Goal: Information Seeking & Learning: Learn about a topic

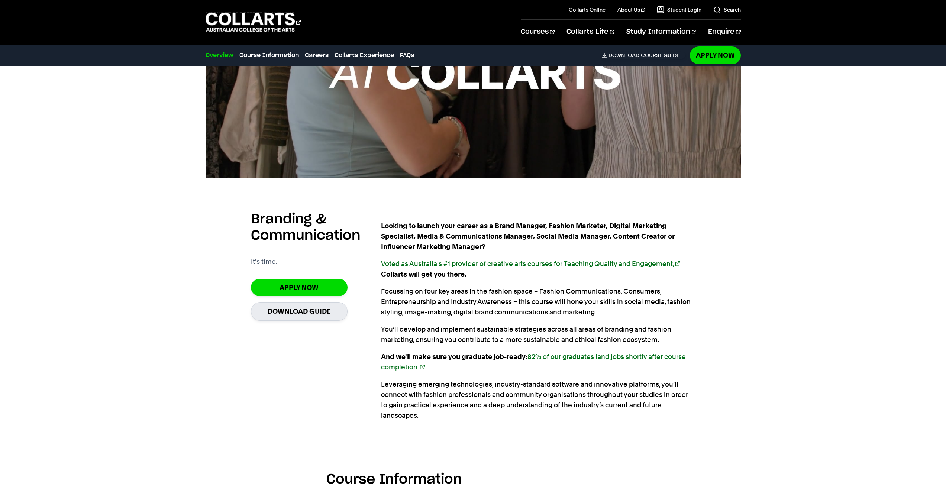
scroll to position [561, 0]
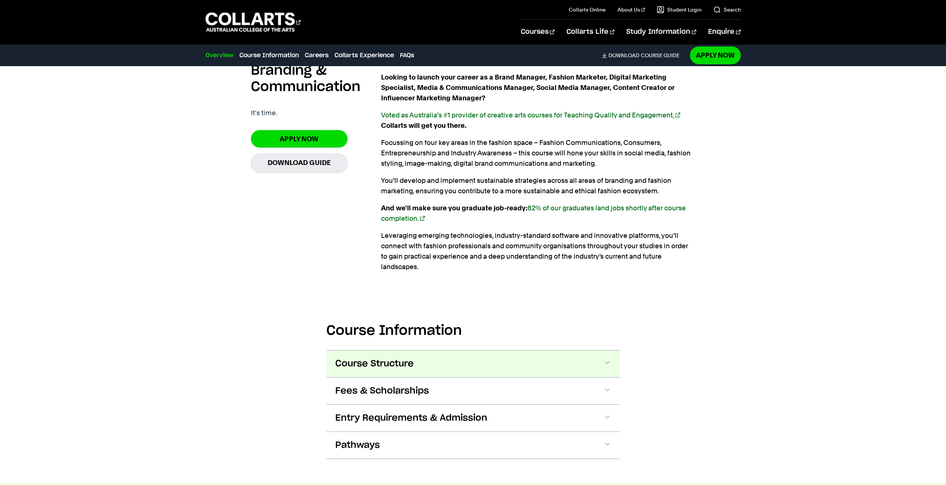
click at [467, 226] on span at bounding box center [607, 364] width 7 height 10
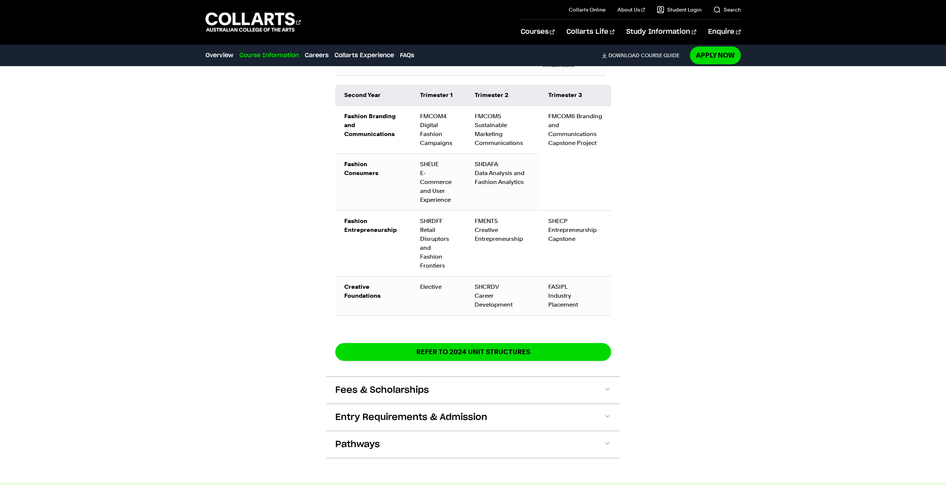
scroll to position [1318, 0]
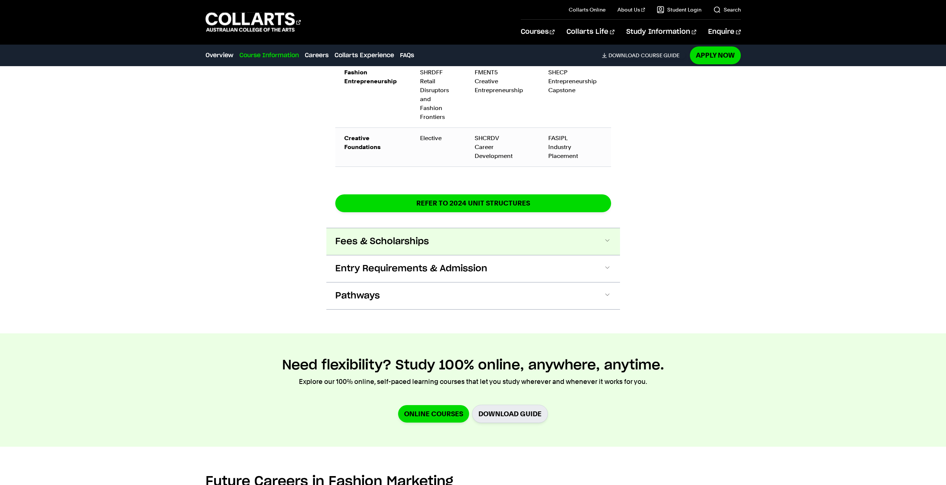
click at [467, 226] on span at bounding box center [607, 242] width 7 height 10
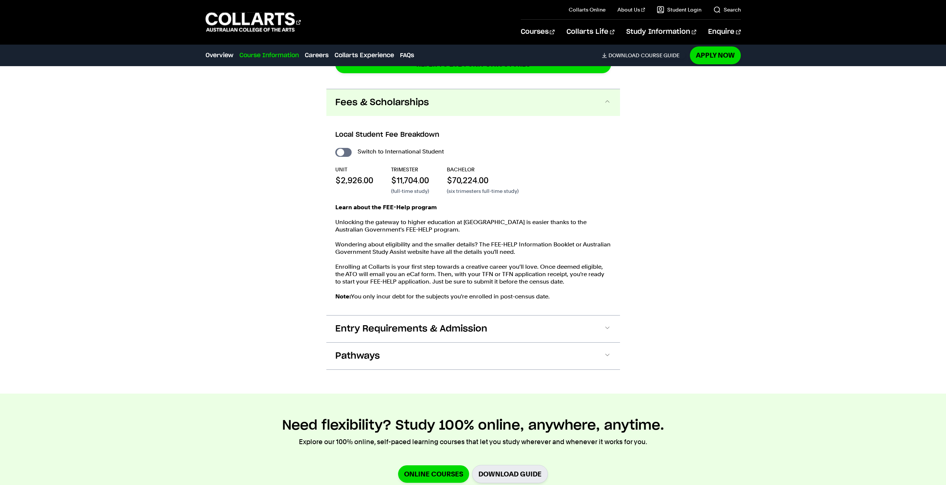
scroll to position [1460, 0]
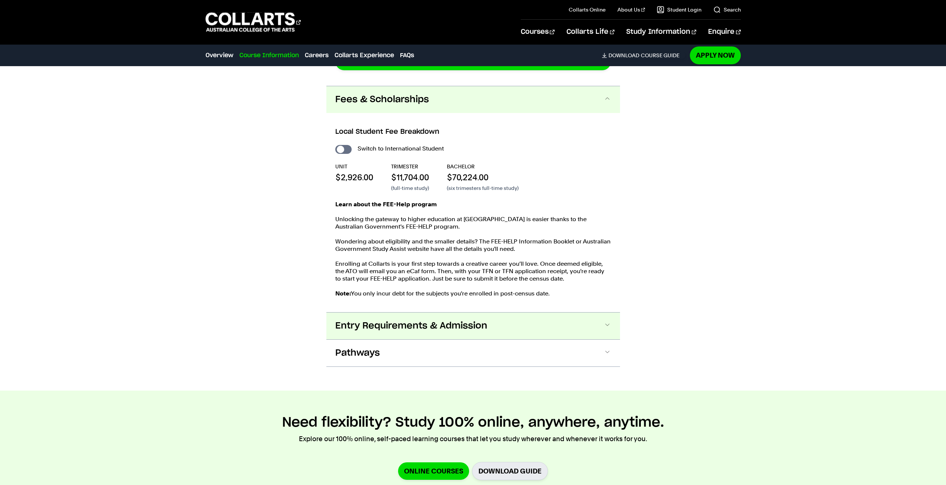
click at [467, 226] on button "Entry Requirements & Admission" at bounding box center [473, 326] width 294 height 27
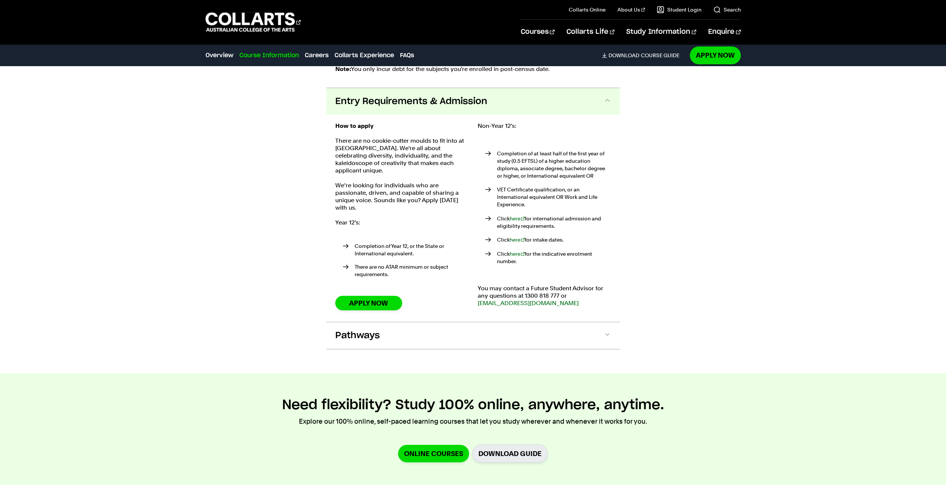
scroll to position [1686, 0]
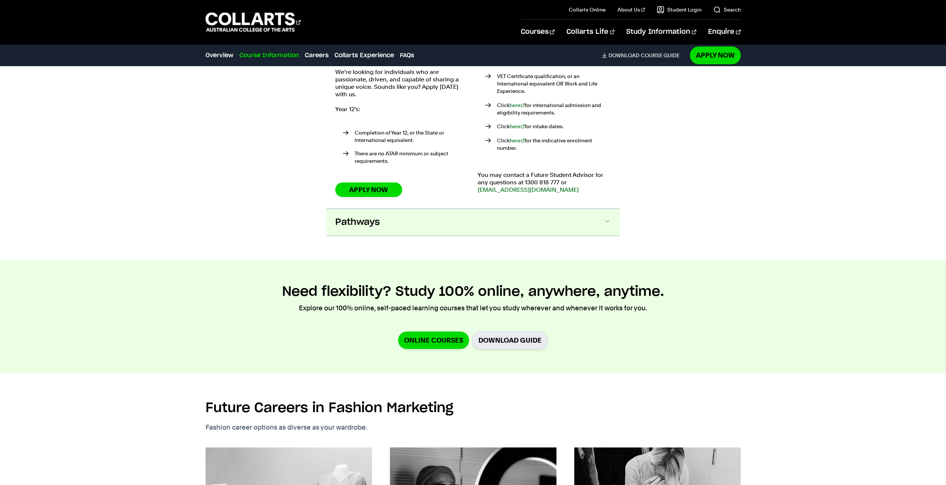
click at [467, 217] on span at bounding box center [607, 222] width 7 height 10
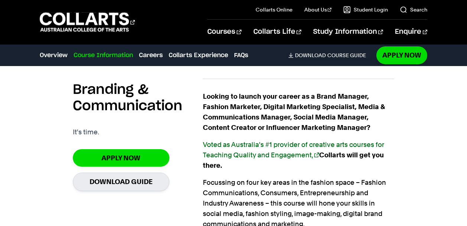
scroll to position [445, 0]
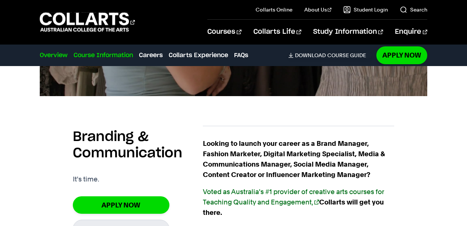
click at [121, 58] on link "Course Information" at bounding box center [103, 55] width 59 height 9
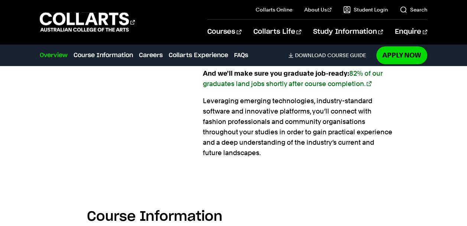
scroll to position [705, 0]
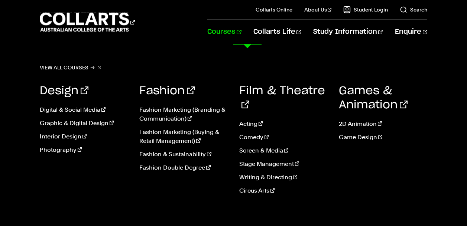
click at [241, 33] on link "Courses" at bounding box center [224, 32] width 34 height 25
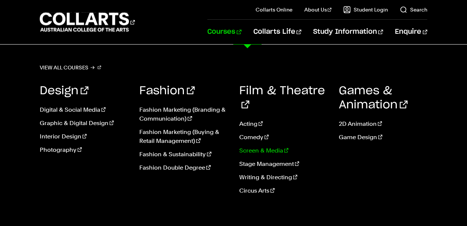
click at [261, 146] on link "Screen & Media" at bounding box center [283, 150] width 88 height 9
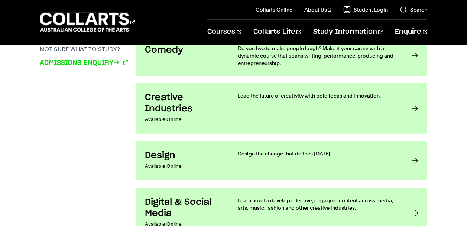
scroll to position [595, 0]
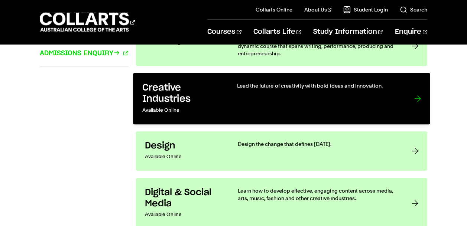
click at [418, 94] on div at bounding box center [418, 98] width 7 height 33
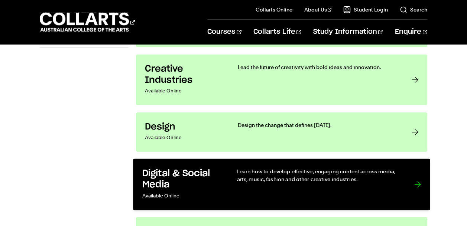
scroll to position [632, 0]
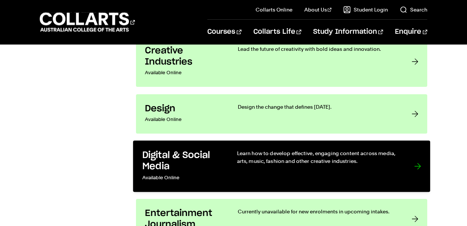
click at [399, 163] on p "Learn how to develop effective, engaging content across media, arts, music, fas…" at bounding box center [318, 157] width 162 height 15
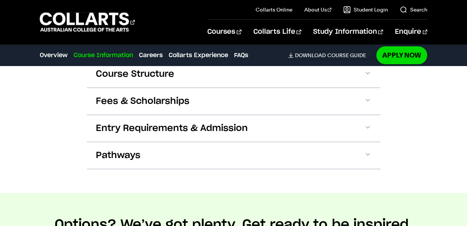
scroll to position [706, 0]
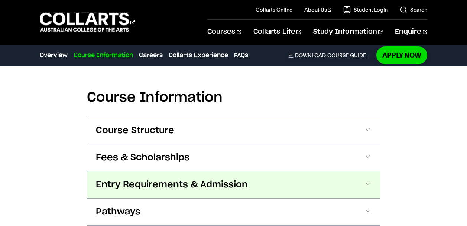
click at [360, 186] on button "Entry Requirements & Admission" at bounding box center [234, 185] width 294 height 27
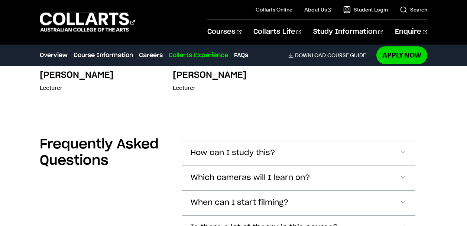
scroll to position [2745, 0]
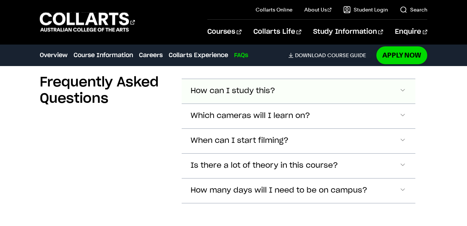
click at [404, 87] on span "Accordion Section" at bounding box center [402, 92] width 7 height 10
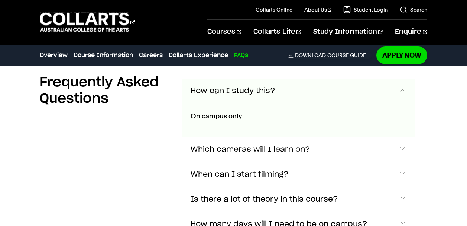
scroll to position [2749, 0]
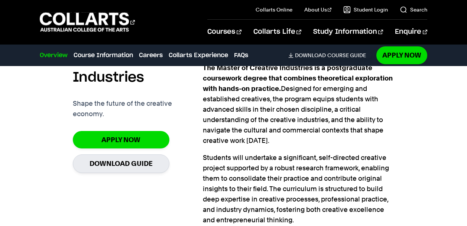
scroll to position [260, 0]
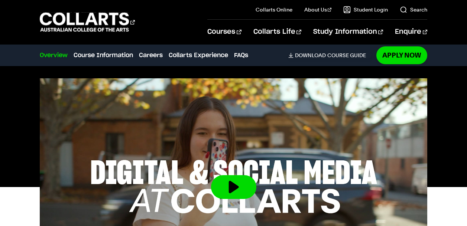
scroll to position [85, 0]
